Goal: Check status: Check status

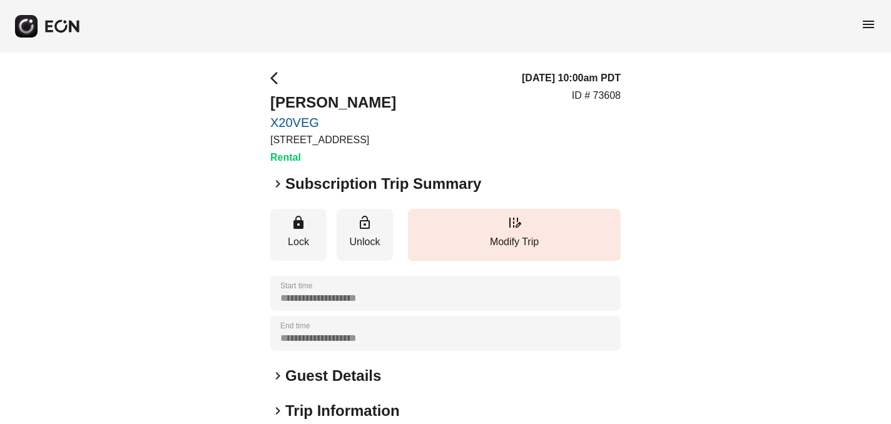
click at [868, 20] on span "menu" at bounding box center [868, 24] width 15 height 15
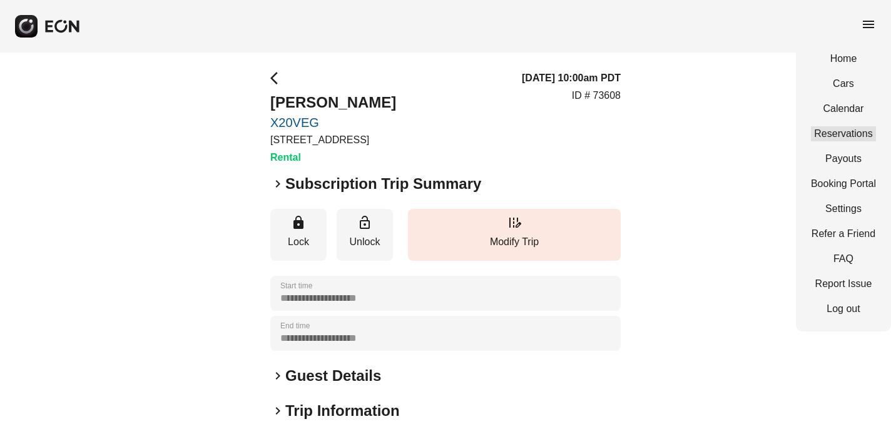
click at [852, 135] on link "Reservations" at bounding box center [843, 133] width 65 height 15
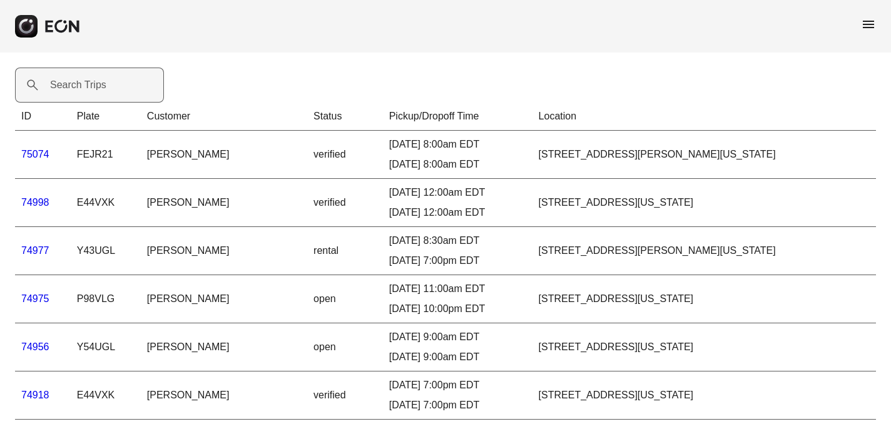
click at [71, 89] on label "Search Trips" at bounding box center [78, 85] width 56 height 15
click at [71, 89] on Trips "Search Trips" at bounding box center [89, 85] width 149 height 35
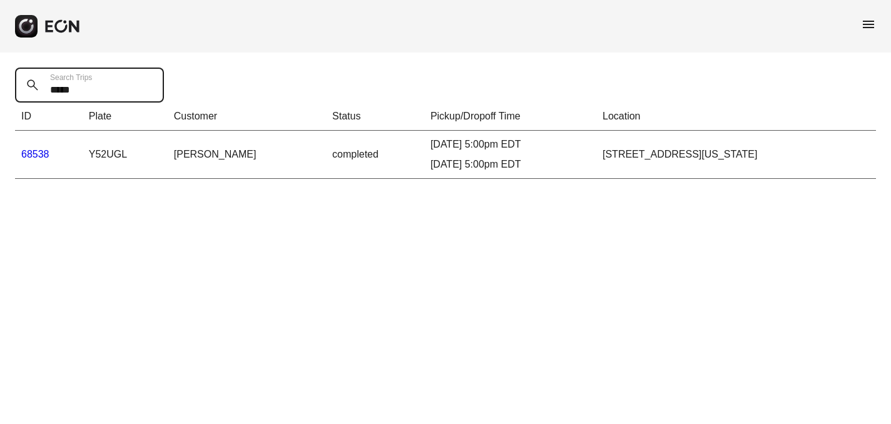
type Trips "*****"
click at [36, 151] on link "68538" at bounding box center [35, 154] width 28 height 11
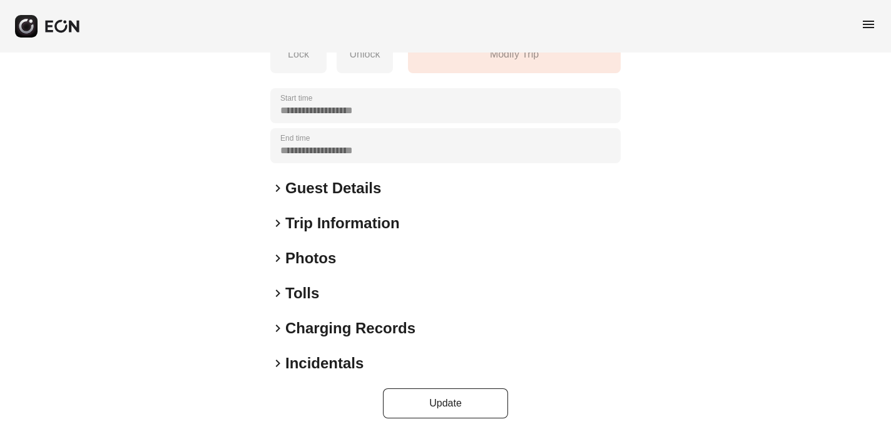
scroll to position [248, 0]
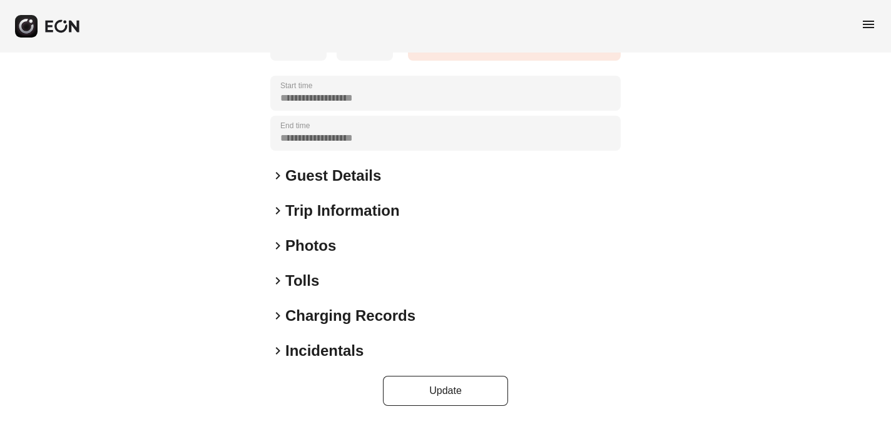
click at [277, 352] on span "keyboard_arrow_right" at bounding box center [277, 351] width 15 height 15
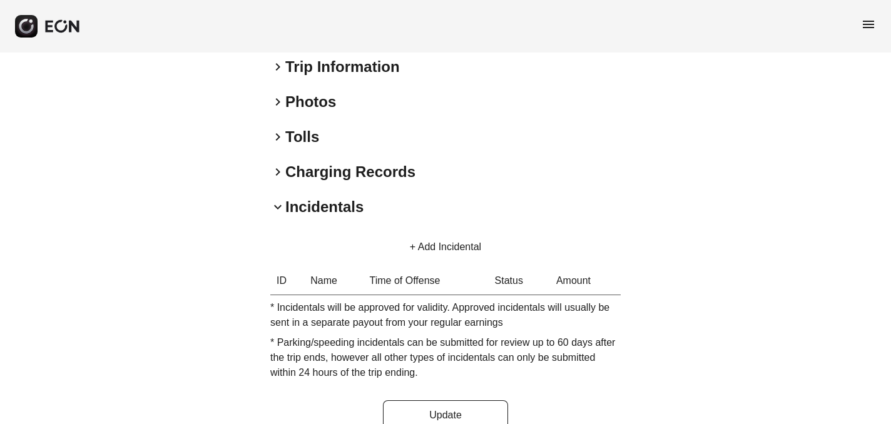
scroll to position [393, 0]
click at [277, 99] on span "keyboard_arrow_right" at bounding box center [277, 100] width 15 height 15
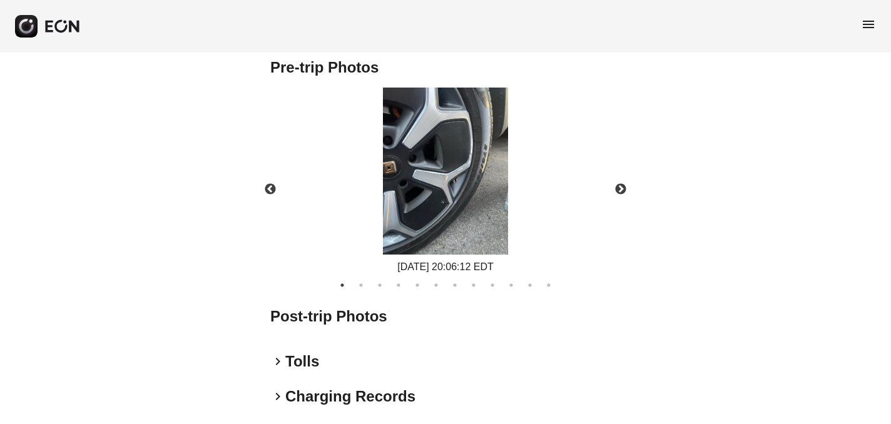
scroll to position [561, 0]
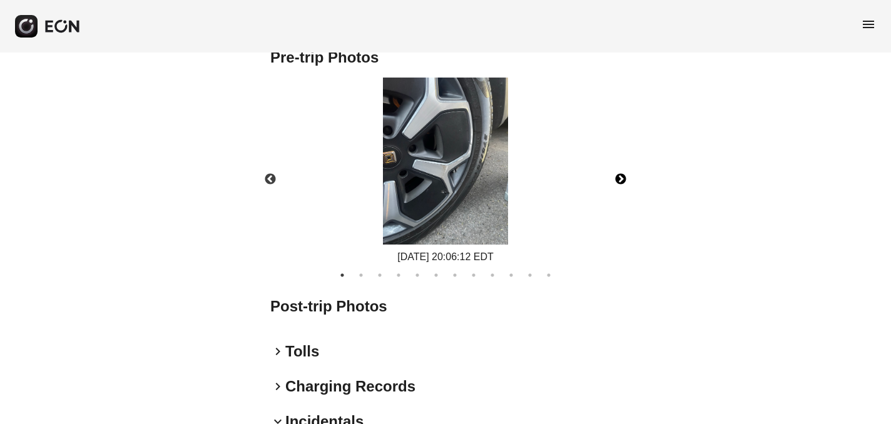
click at [619, 181] on button "Next" at bounding box center [621, 180] width 44 height 44
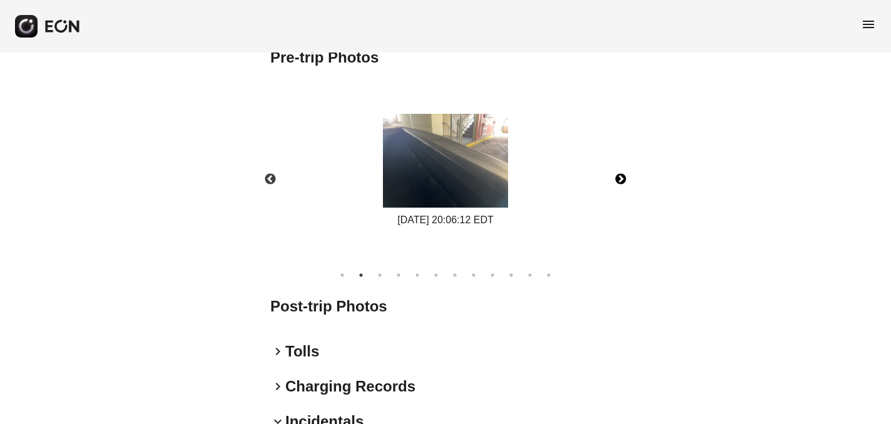
click at [444, 149] on img at bounding box center [445, 161] width 125 height 94
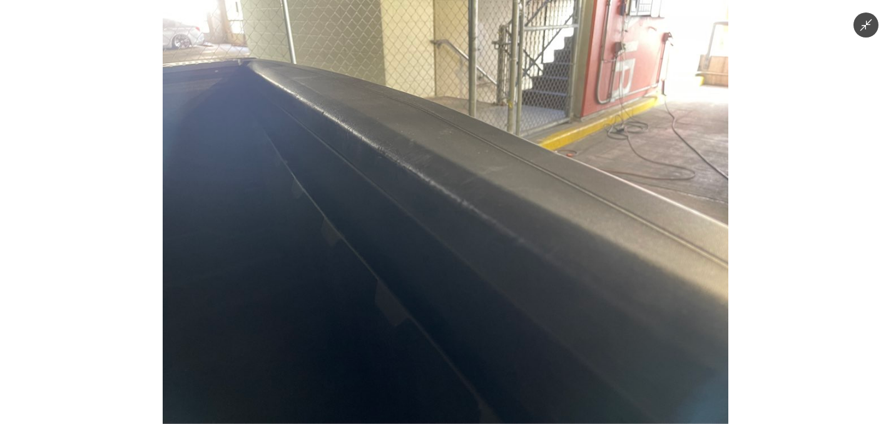
click at [444, 148] on img at bounding box center [446, 212] width 566 height 424
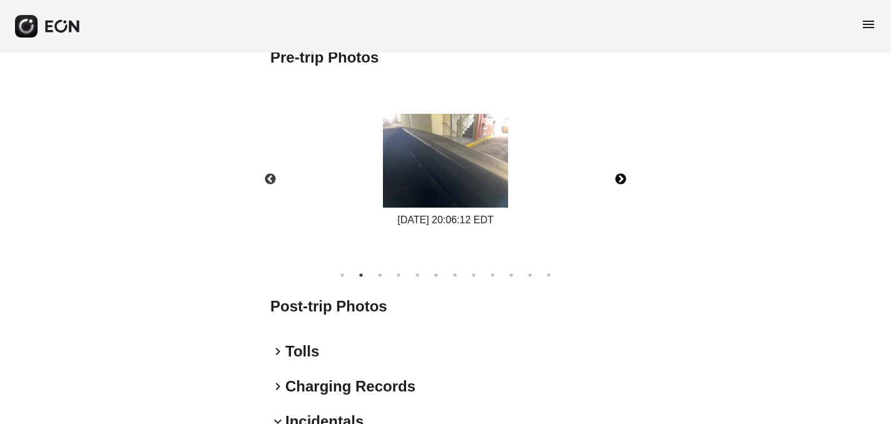
click at [616, 179] on button "Next" at bounding box center [621, 180] width 44 height 44
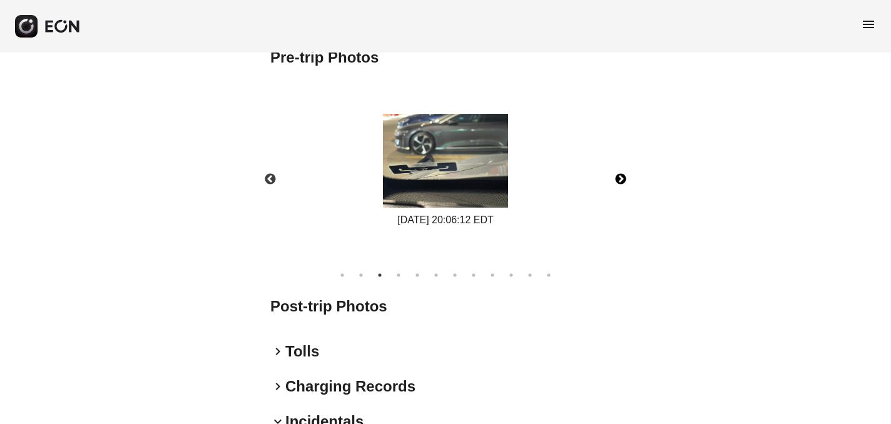
click at [439, 165] on img at bounding box center [445, 161] width 125 height 94
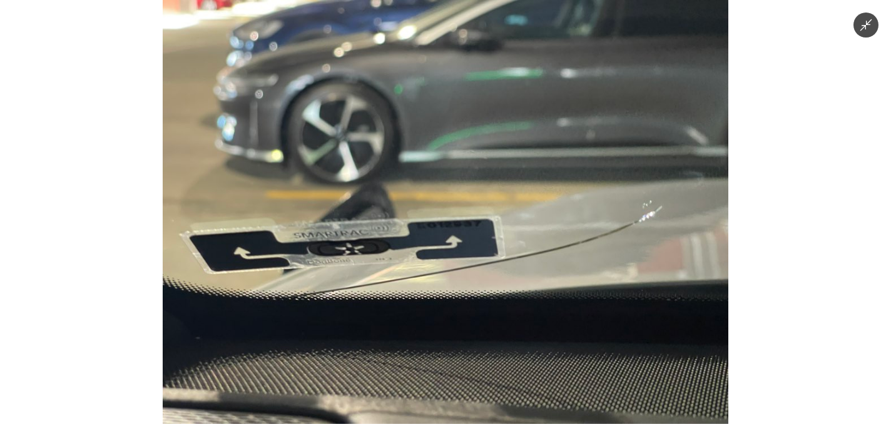
click at [867, 28] on icon "Minimize image" at bounding box center [866, 25] width 14 height 14
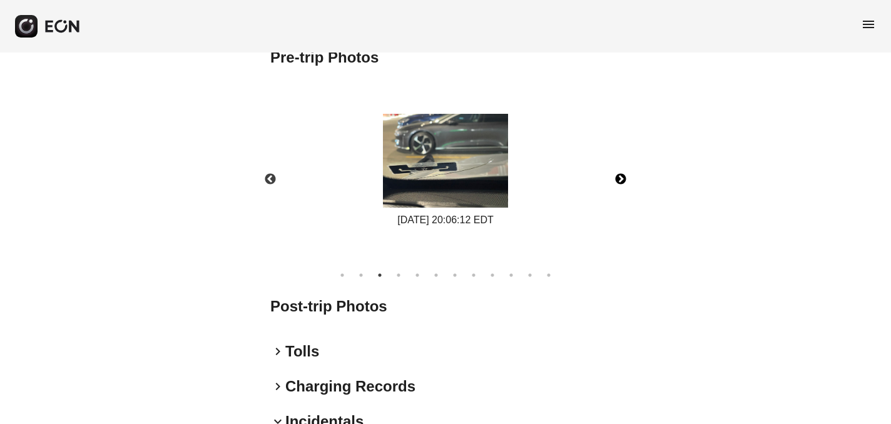
click at [623, 178] on button "Next" at bounding box center [621, 180] width 44 height 44
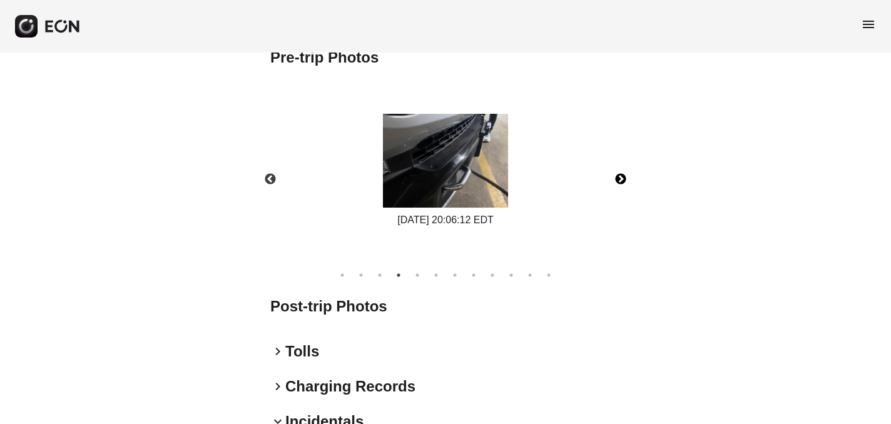
click at [623, 178] on button "Next" at bounding box center [621, 180] width 44 height 44
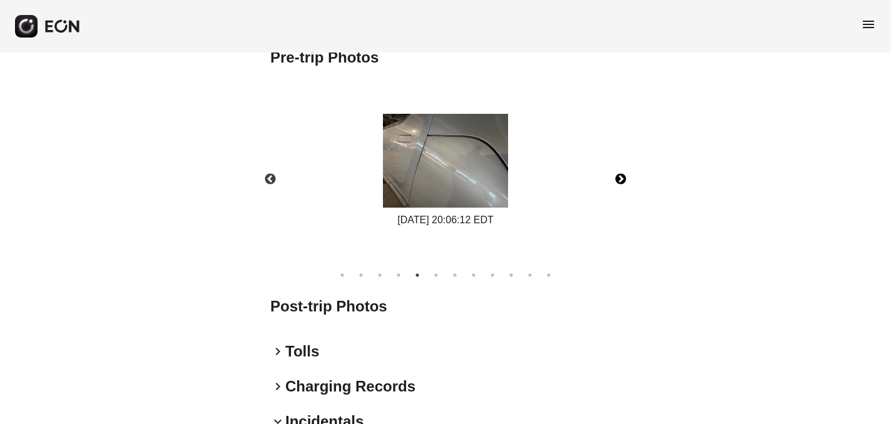
click at [623, 178] on button "Next" at bounding box center [621, 180] width 44 height 44
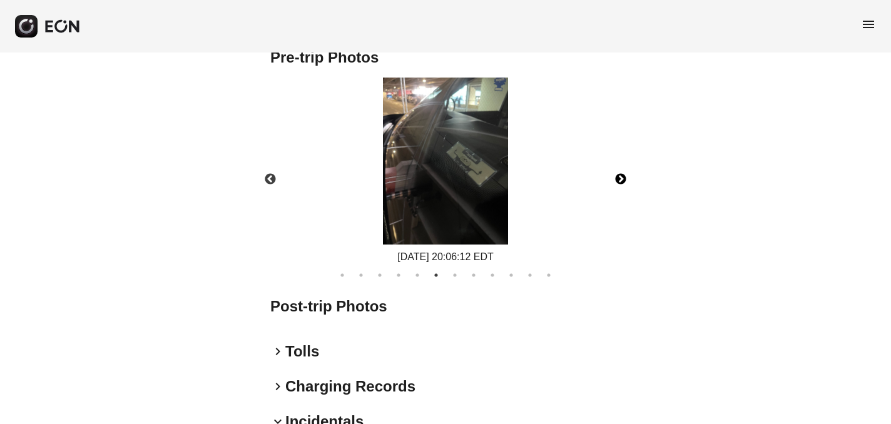
click at [623, 178] on button "Next" at bounding box center [621, 180] width 44 height 44
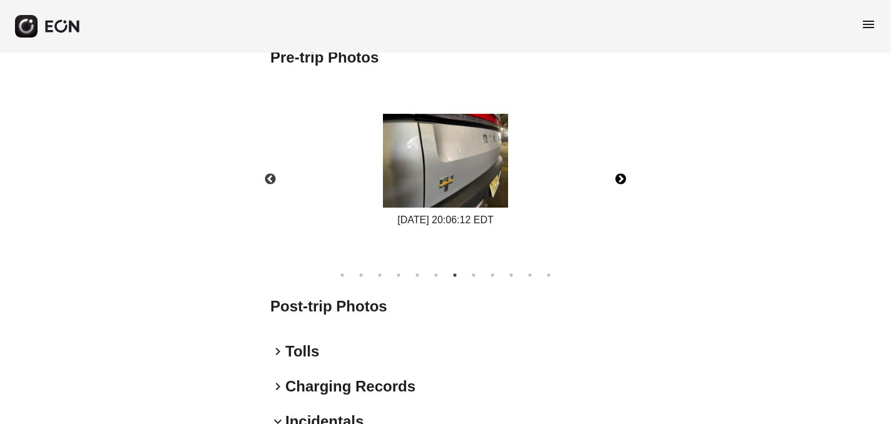
click at [623, 178] on button "Next" at bounding box center [621, 180] width 44 height 44
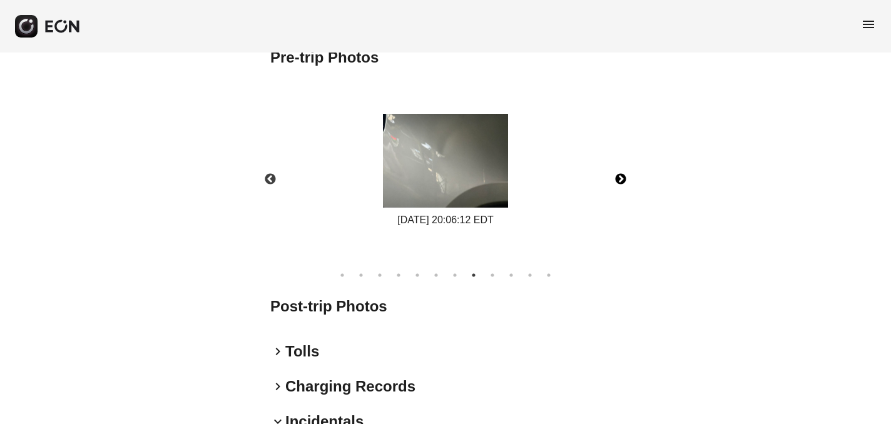
click at [451, 165] on img at bounding box center [445, 161] width 125 height 94
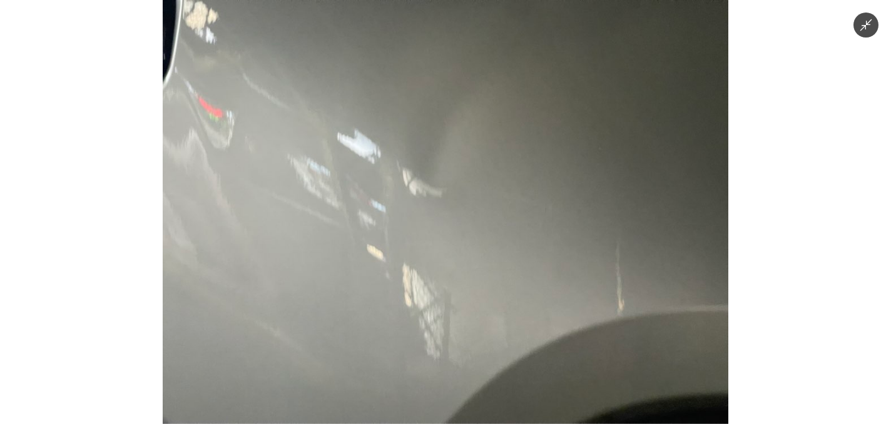
click at [451, 164] on img at bounding box center [446, 212] width 566 height 424
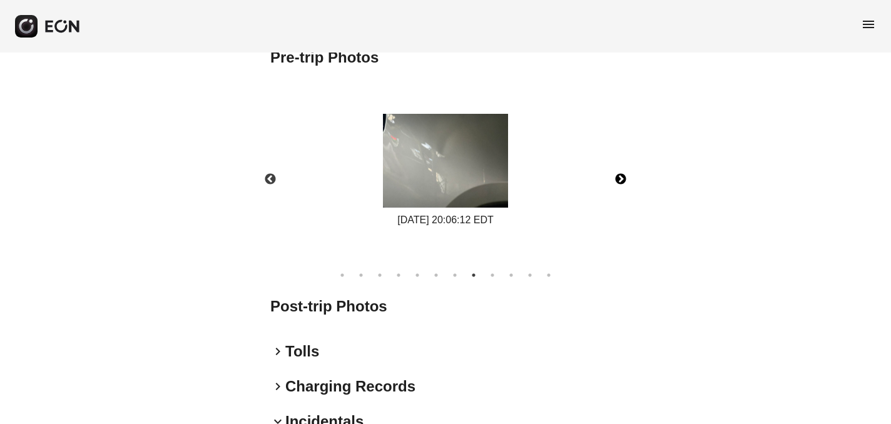
click at [619, 180] on button "Next" at bounding box center [621, 180] width 44 height 44
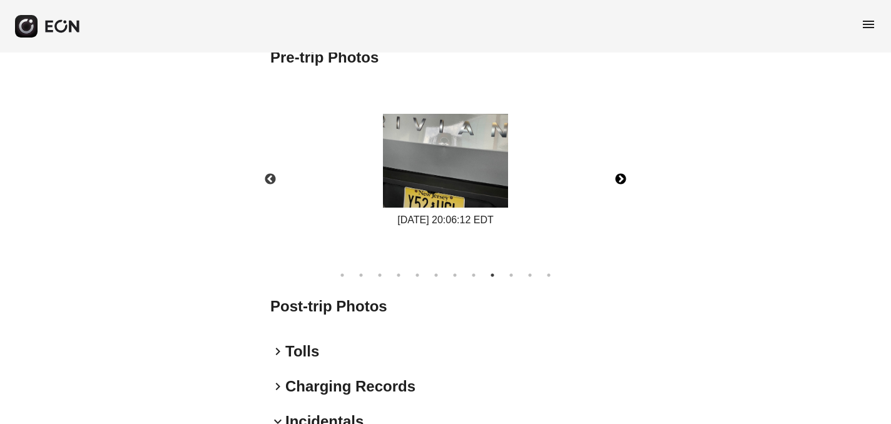
click at [619, 180] on button "Next" at bounding box center [621, 180] width 44 height 44
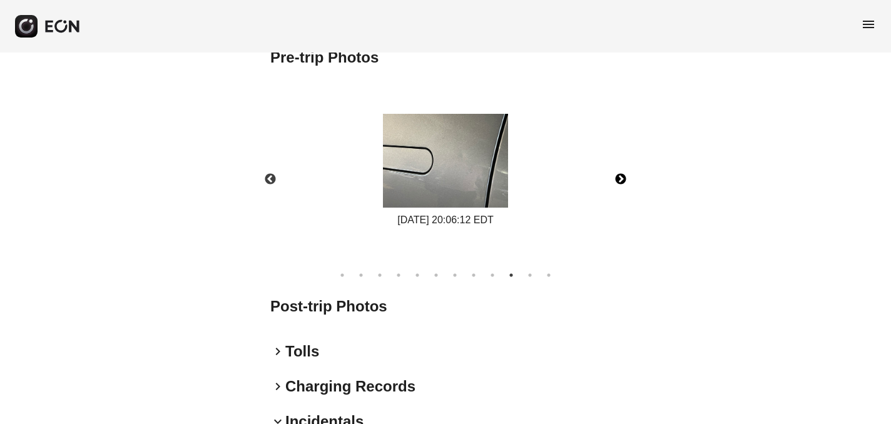
click at [619, 180] on button "Next" at bounding box center [621, 180] width 44 height 44
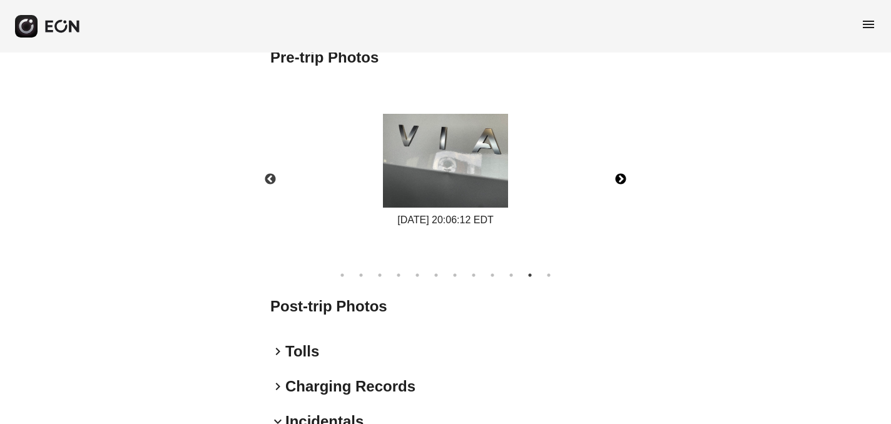
click at [619, 180] on button "Next" at bounding box center [621, 180] width 44 height 44
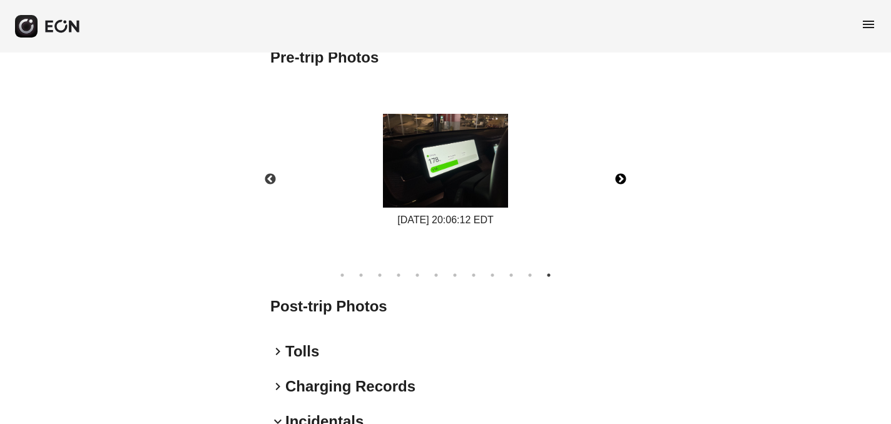
click at [619, 180] on button "Next" at bounding box center [621, 180] width 44 height 44
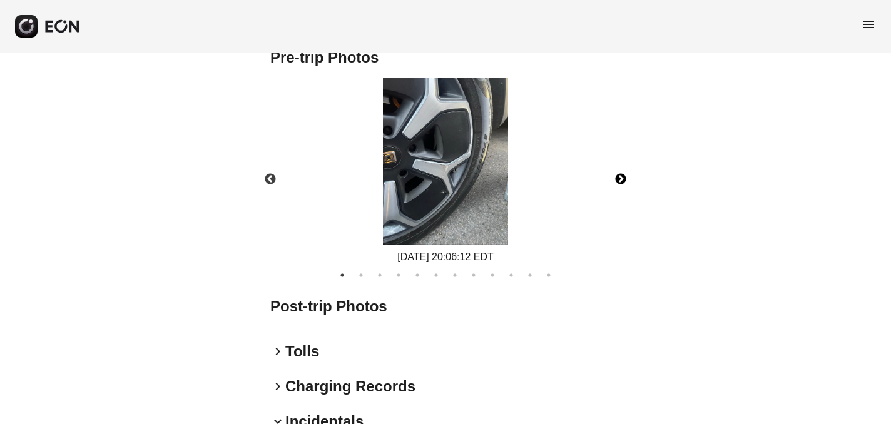
click at [619, 180] on button "Next" at bounding box center [621, 180] width 44 height 44
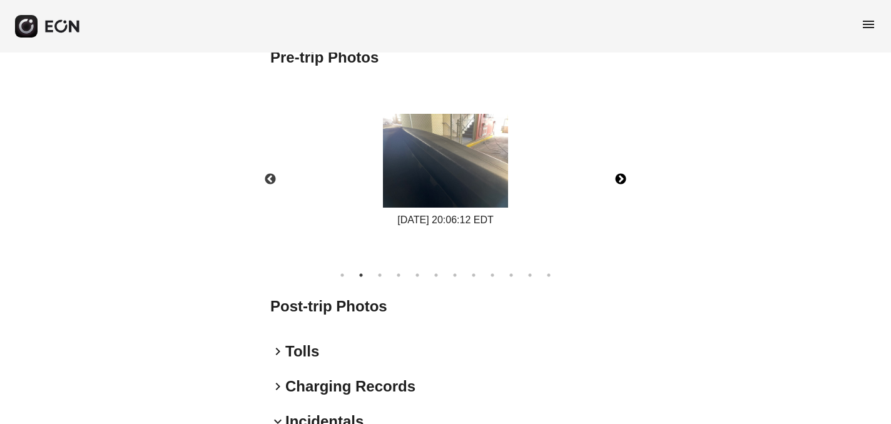
click at [619, 180] on button "Next" at bounding box center [621, 180] width 44 height 44
